Goal: Check status

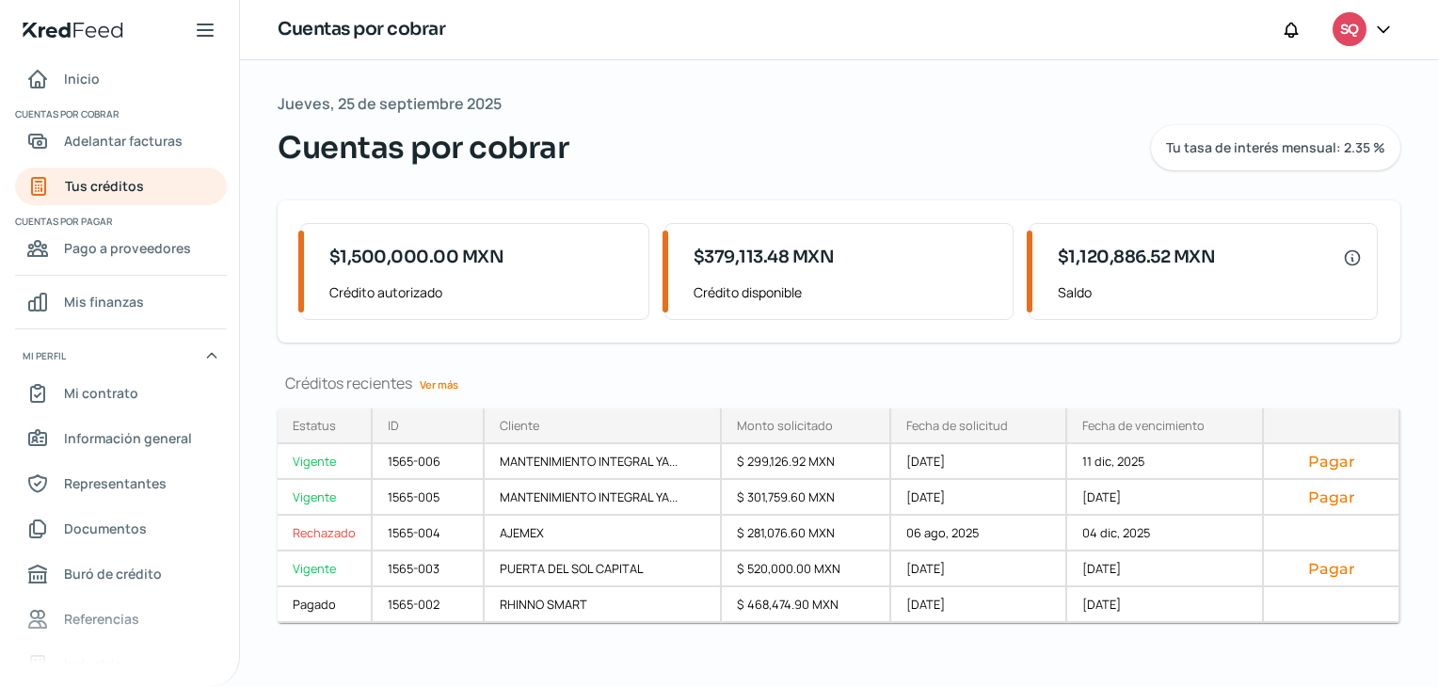
scroll to position [10, 0]
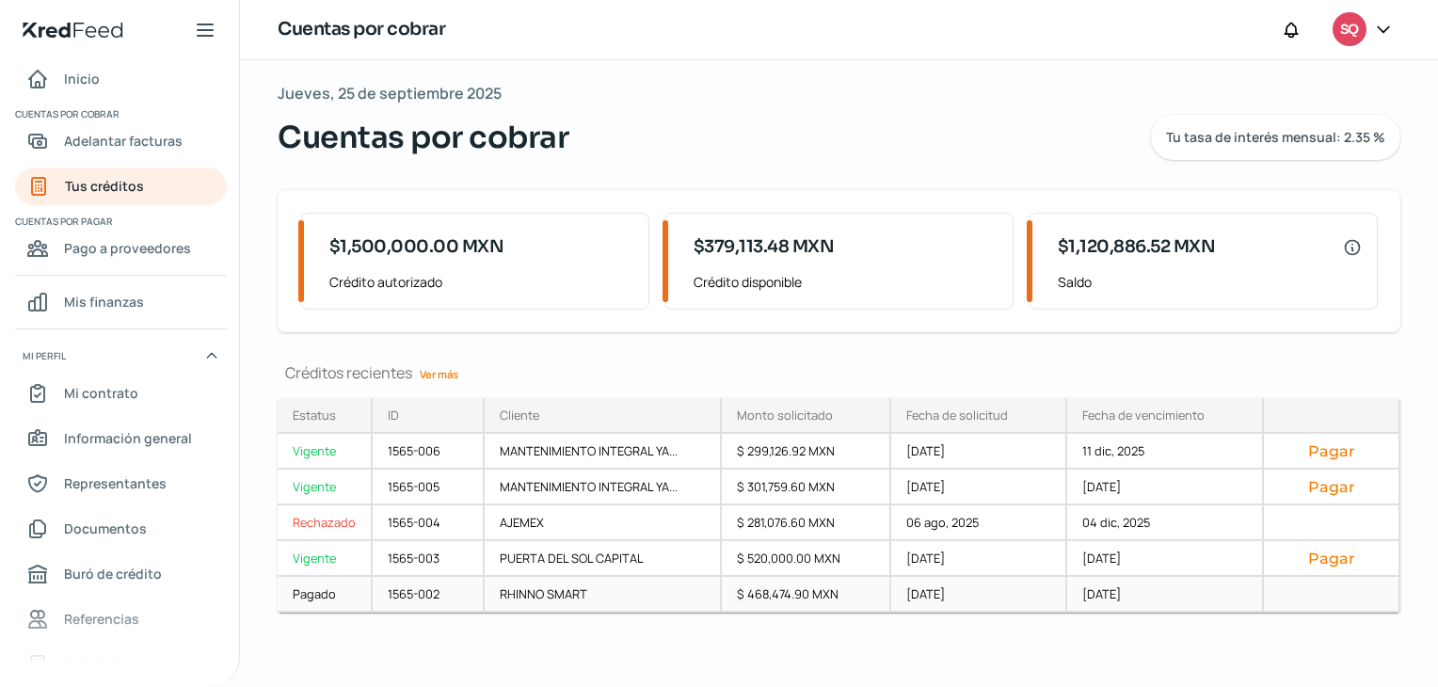
click at [340, 588] on div "Pagado" at bounding box center [325, 595] width 95 height 36
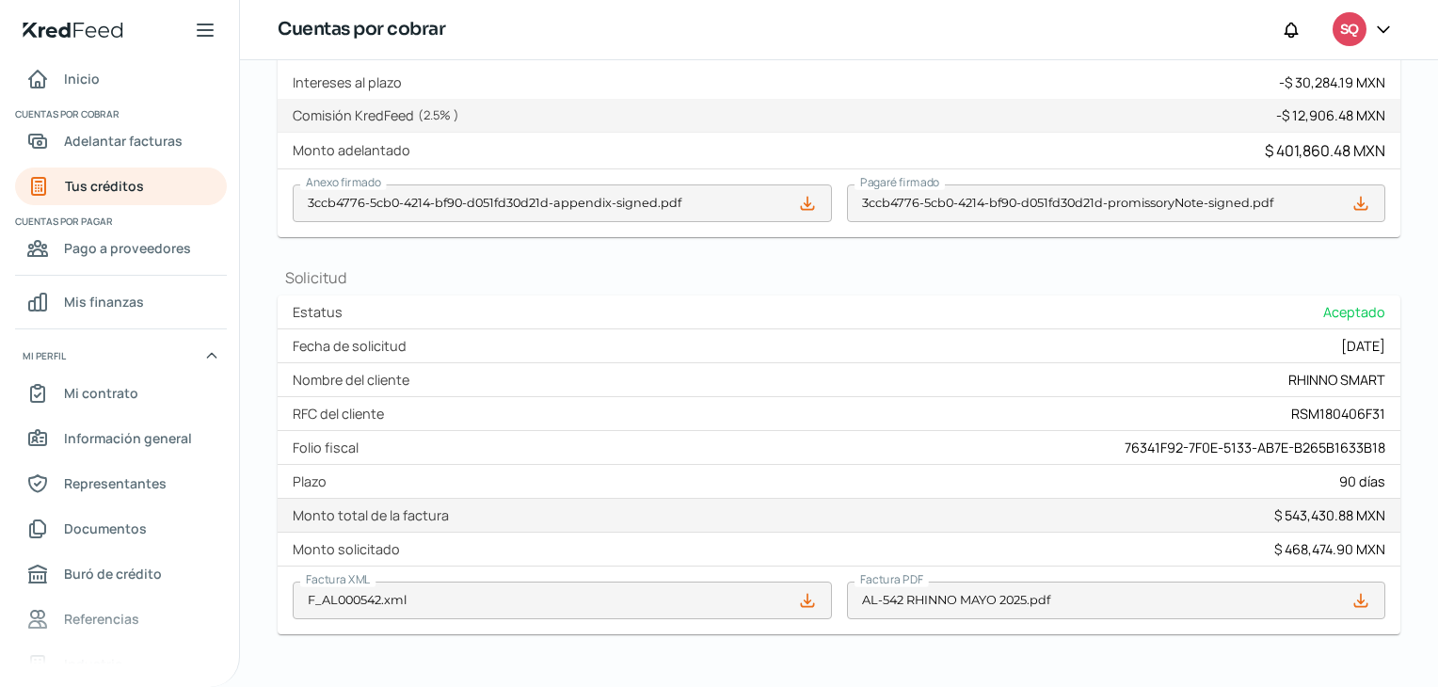
scroll to position [659, 0]
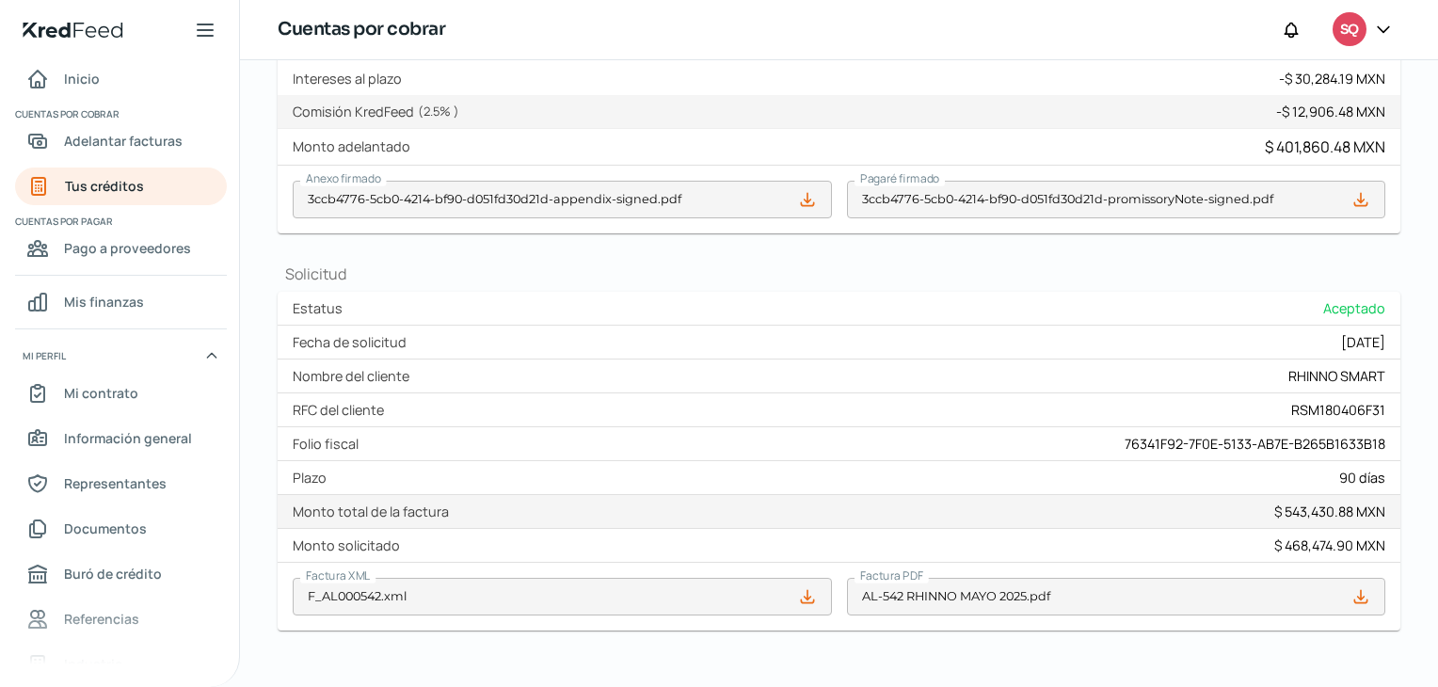
drag, startPoint x: 297, startPoint y: 470, endPoint x: 328, endPoint y: 480, distance: 32.4
click at [328, 480] on label "Plazo" at bounding box center [313, 478] width 41 height 18
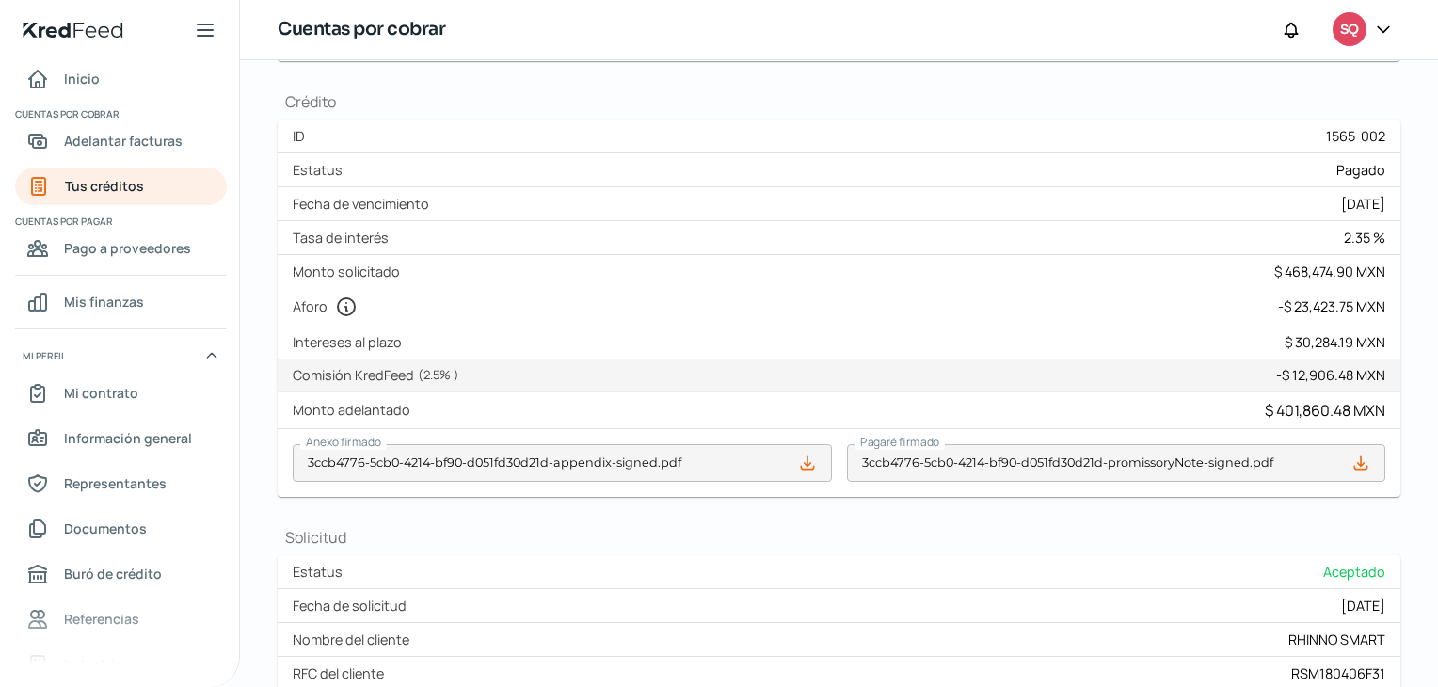
scroll to position [0, 0]
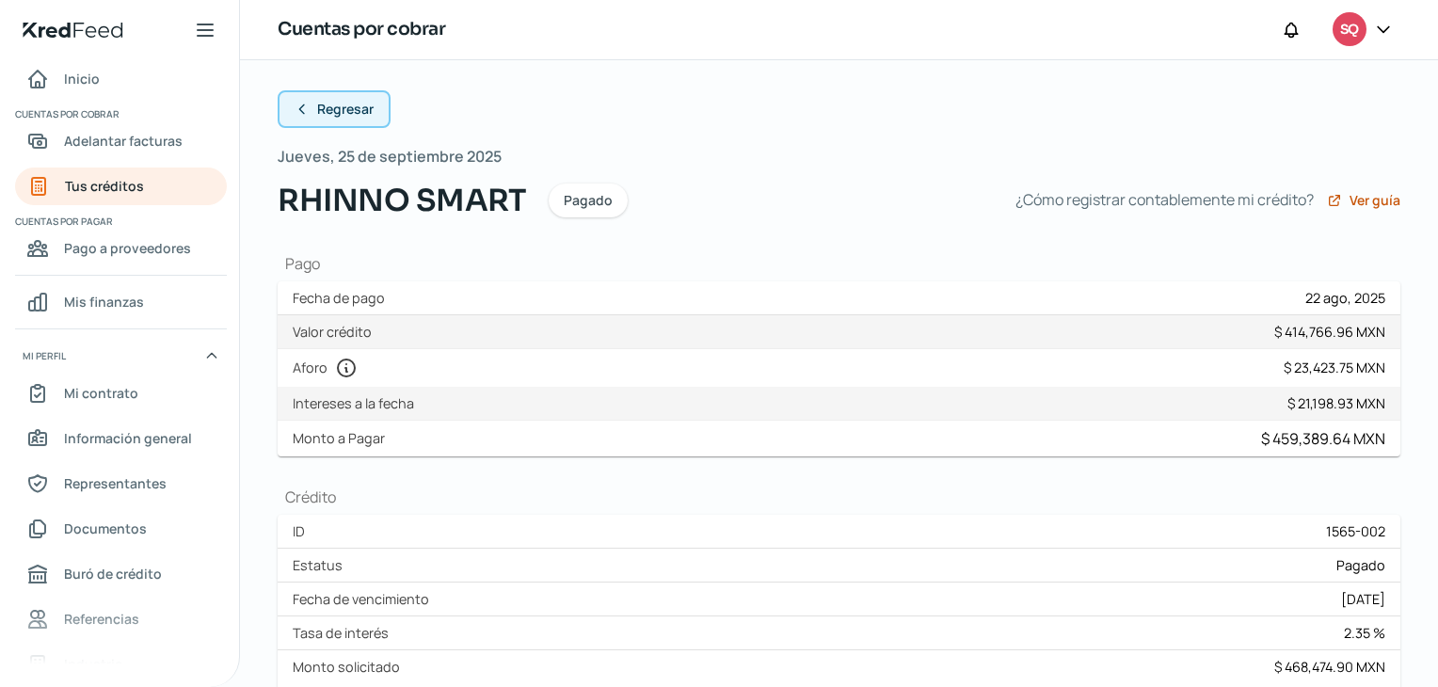
click at [335, 103] on span "Regresar" at bounding box center [345, 109] width 56 height 13
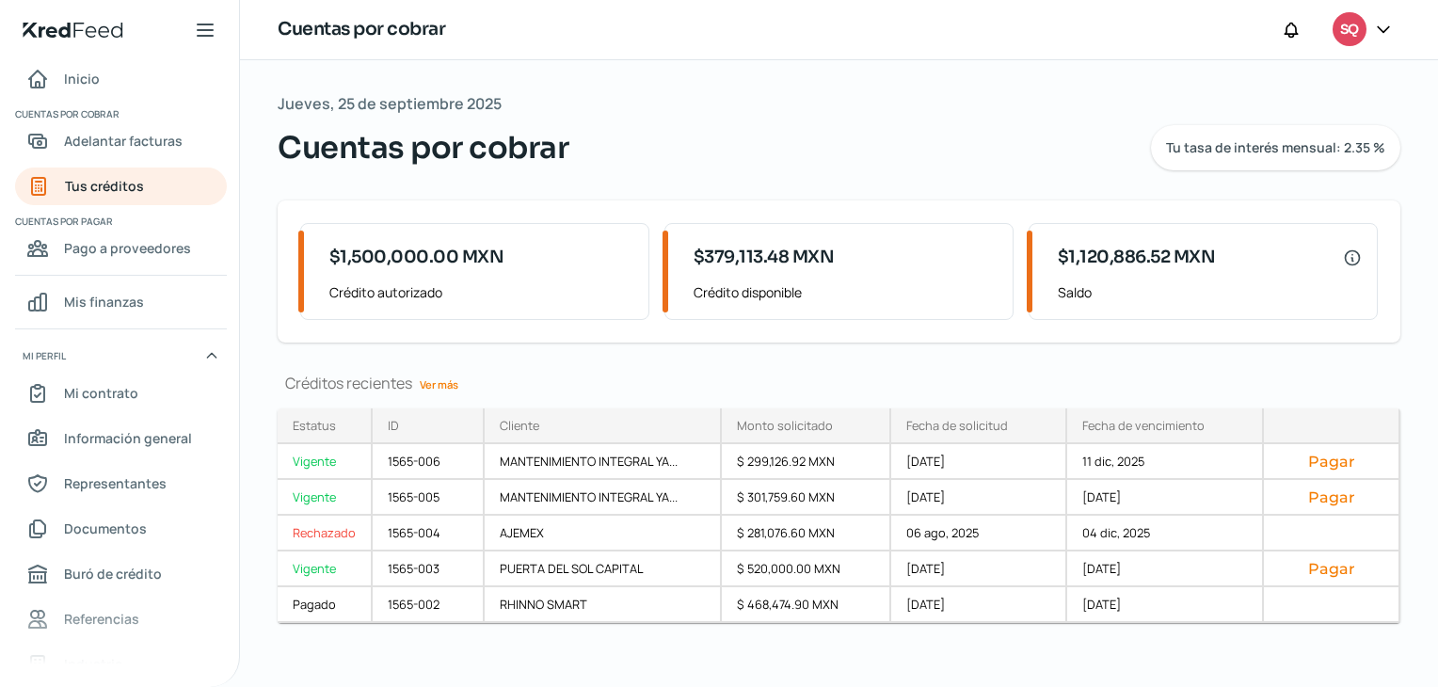
scroll to position [10, 0]
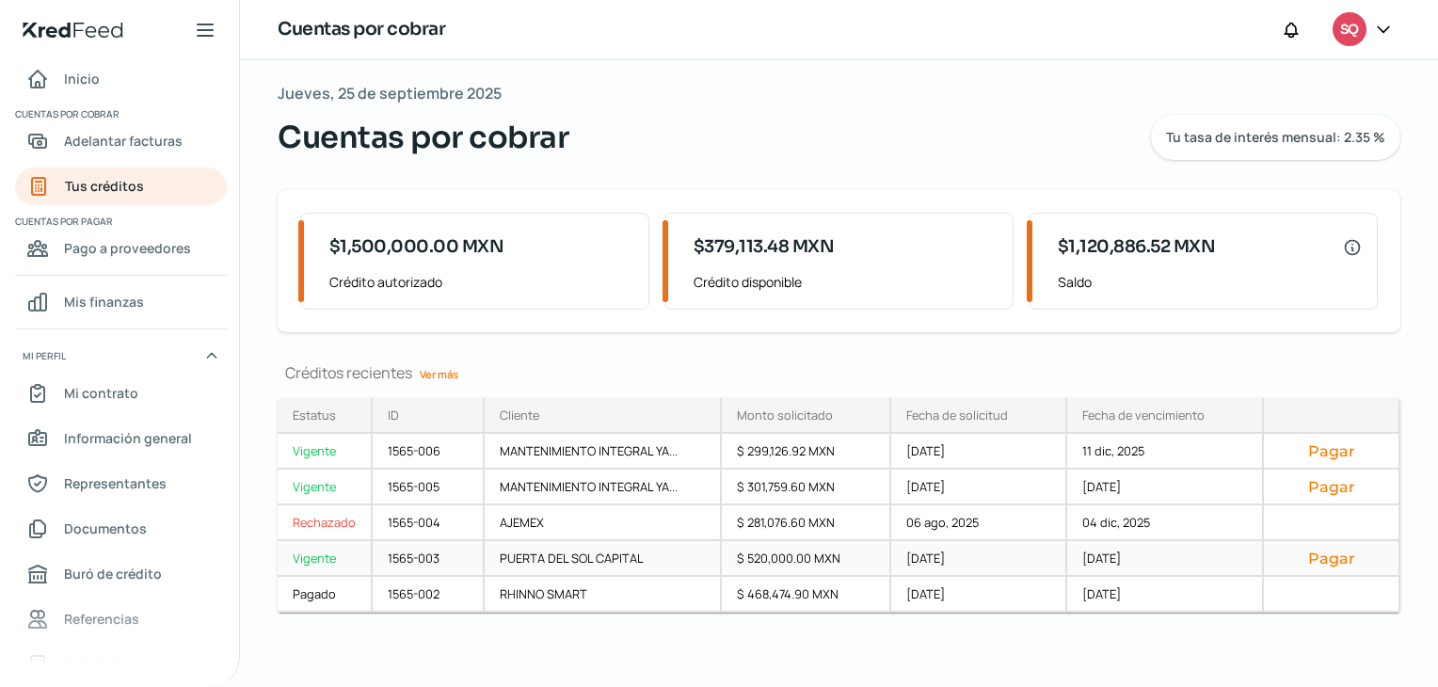
click at [510, 551] on div "PUERTA DEL SOL CAPITAL" at bounding box center [603, 559] width 237 height 36
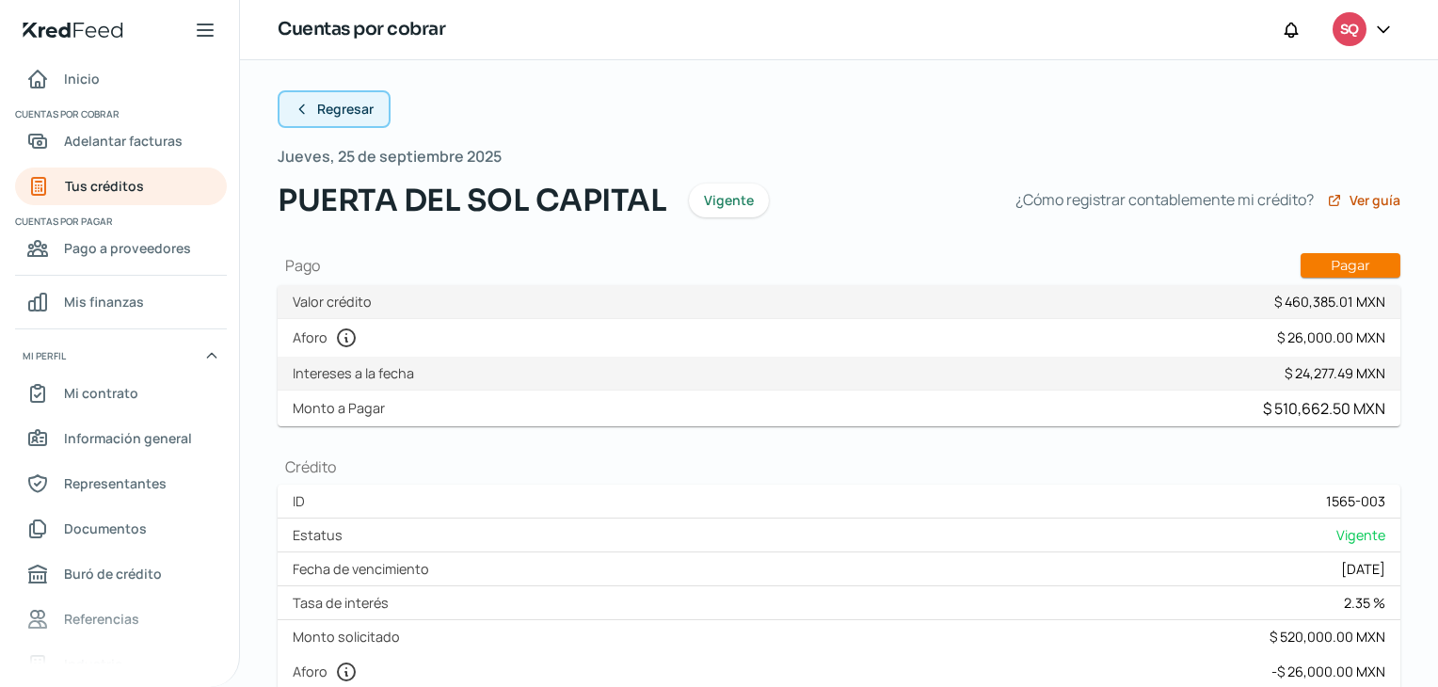
click at [345, 119] on button "Regresar" at bounding box center [334, 109] width 113 height 38
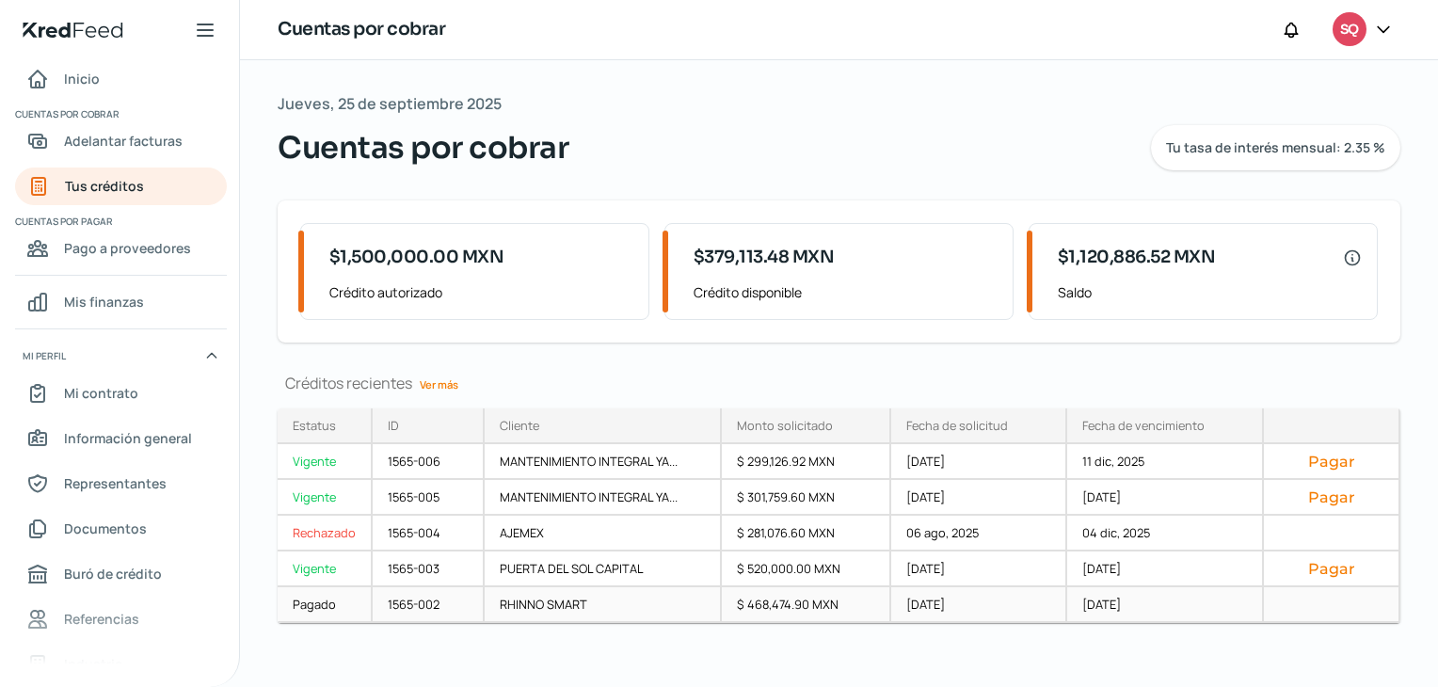
scroll to position [10, 0]
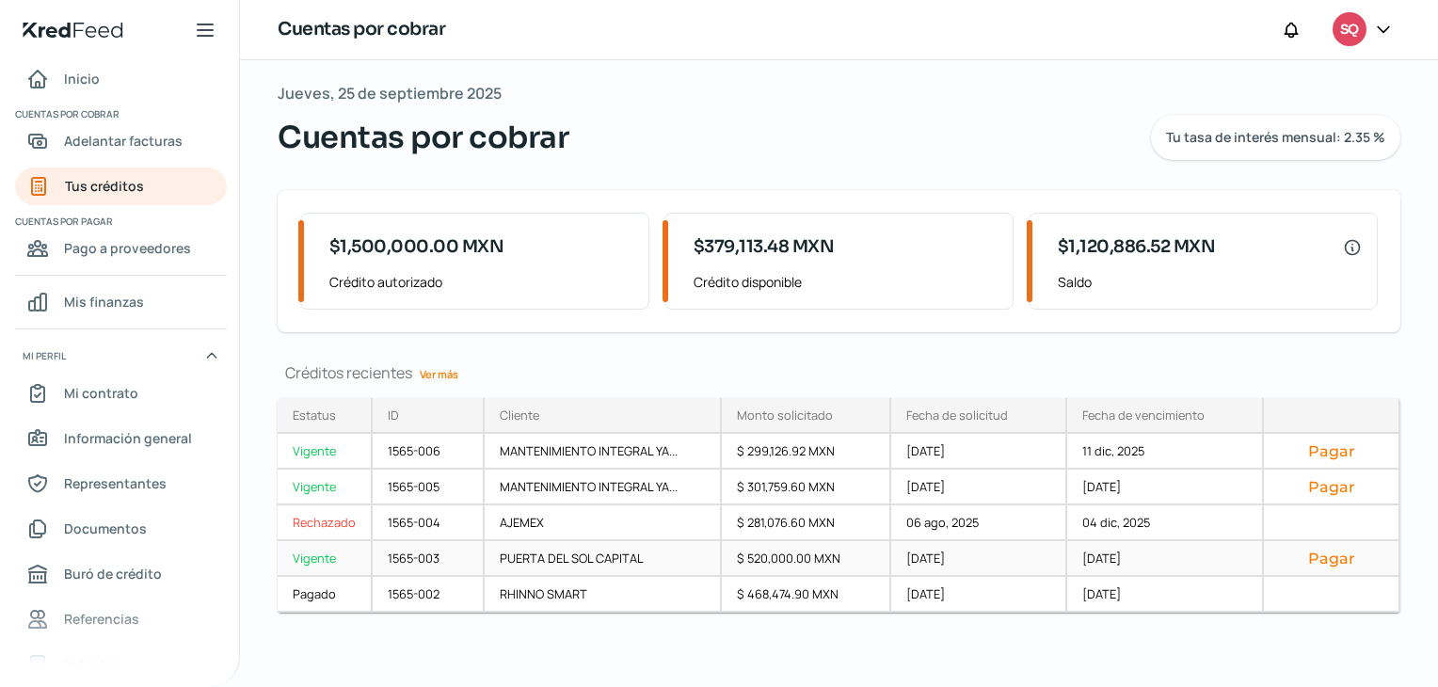
click at [374, 555] on div "1565-003" at bounding box center [429, 559] width 112 height 36
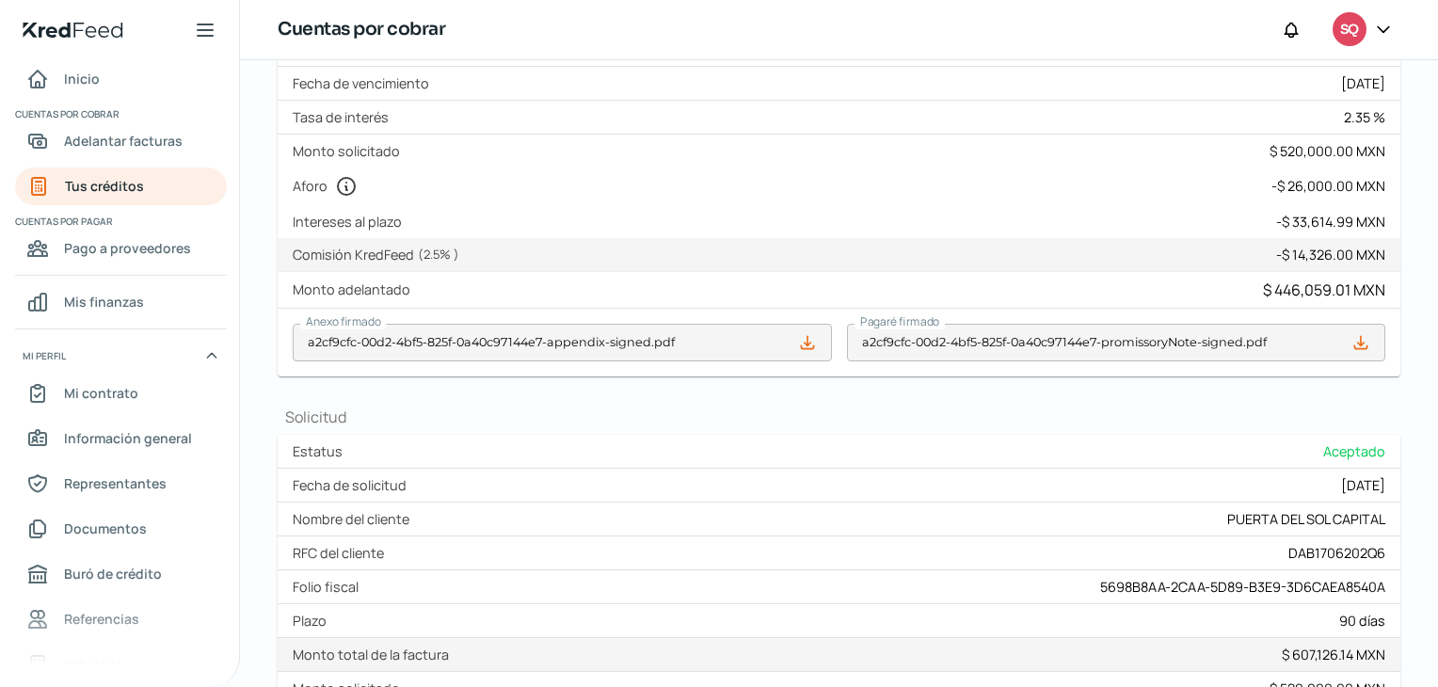
scroll to position [485, 0]
